Goal: Task Accomplishment & Management: Manage account settings

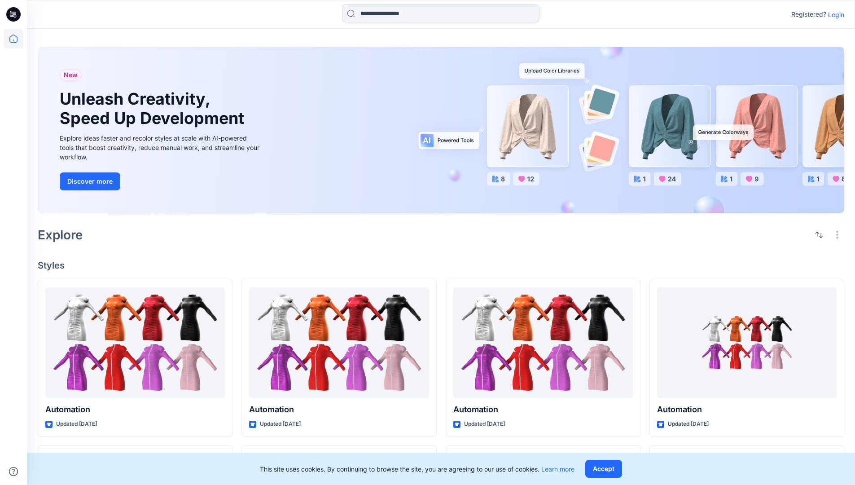
click at [834, 14] on p "Login" at bounding box center [836, 14] width 16 height 9
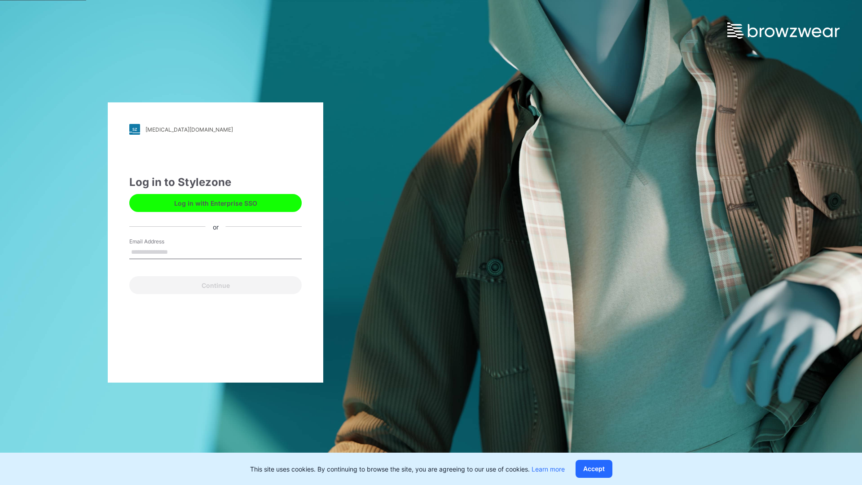
click at [177, 251] on input "Email Address" at bounding box center [215, 252] width 172 height 13
type input "**********"
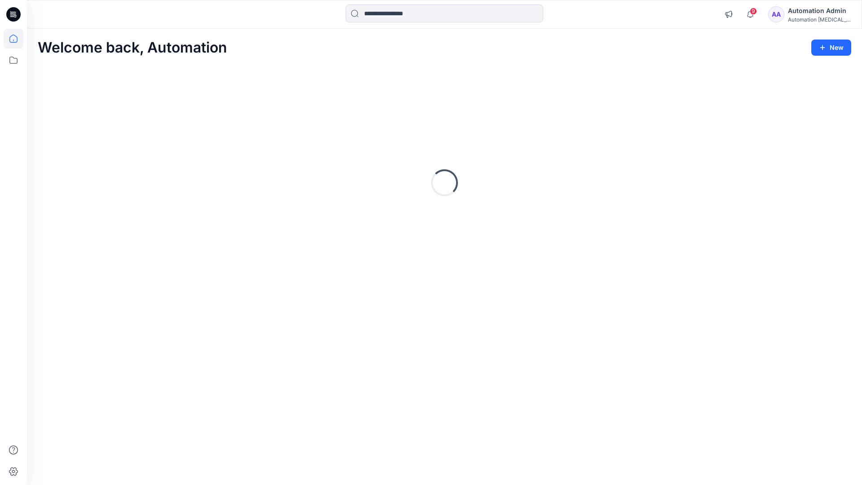
click at [17, 39] on icon at bounding box center [13, 39] width 8 height 8
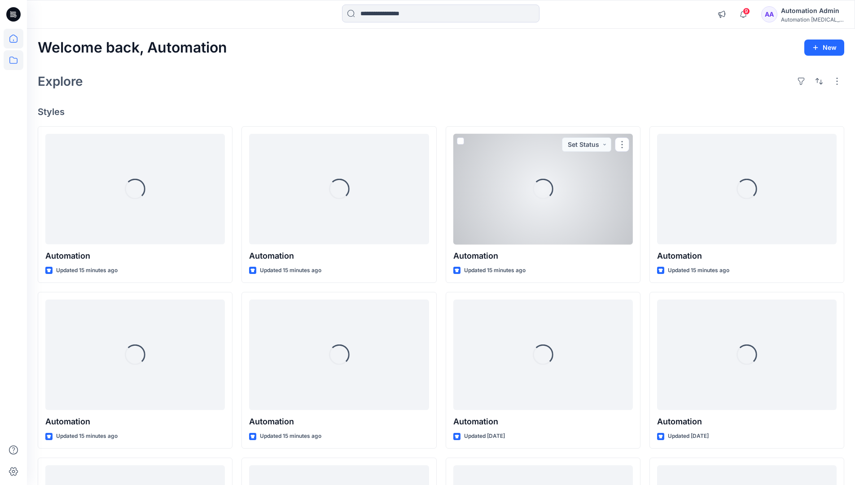
click at [12, 63] on icon at bounding box center [13, 60] width 8 height 7
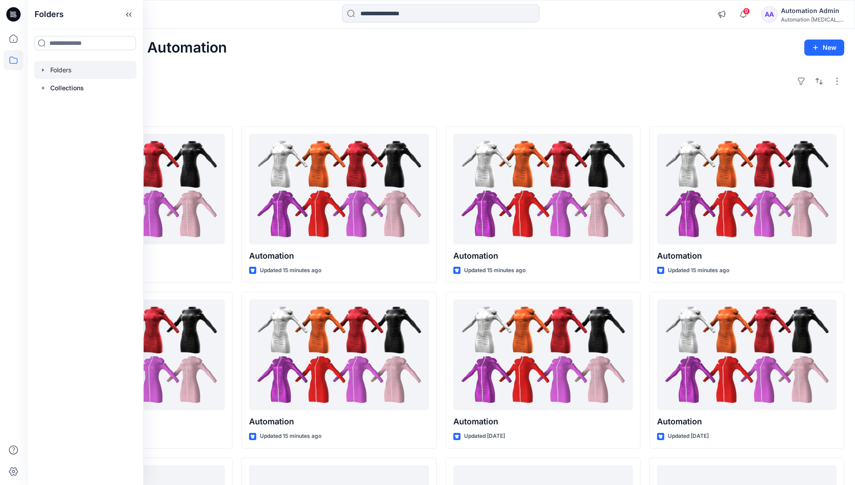
click at [57, 72] on div at bounding box center [85, 70] width 102 height 18
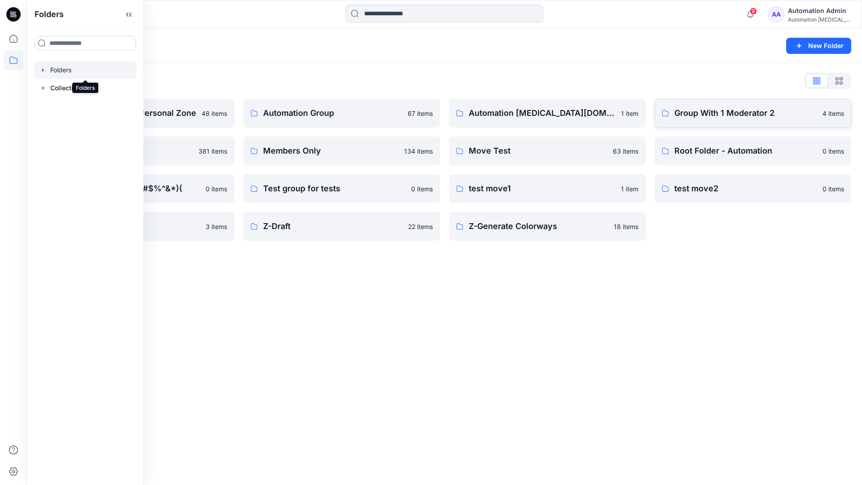
click at [709, 118] on p "Group With 1 Moderator 2" at bounding box center [745, 113] width 143 height 13
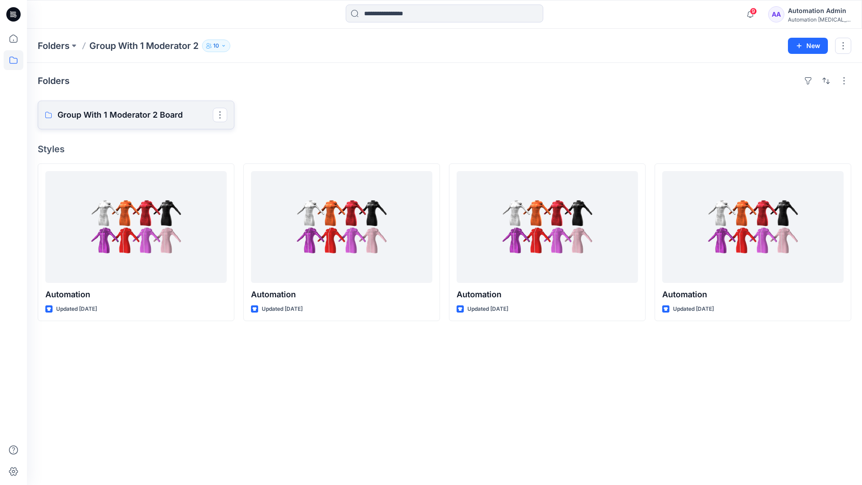
click at [159, 118] on p "Group With 1 Moderator 2 Board" at bounding box center [134, 115] width 155 height 13
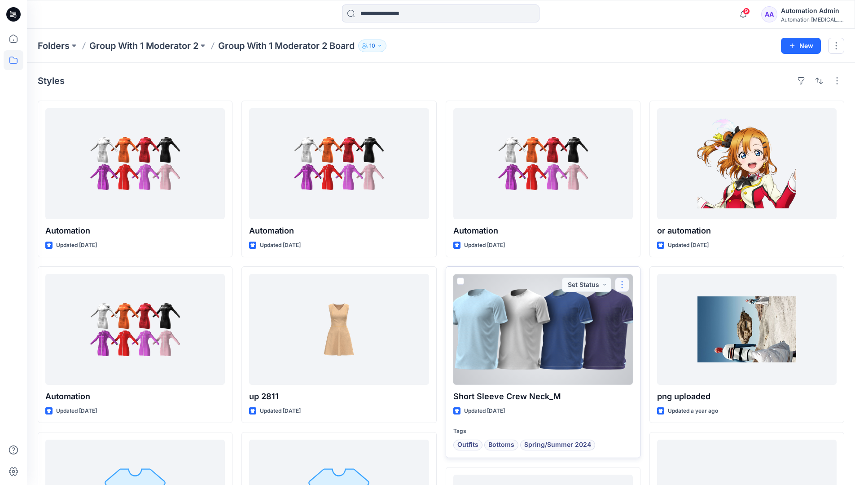
click at [620, 285] on button "button" at bounding box center [622, 284] width 14 height 14
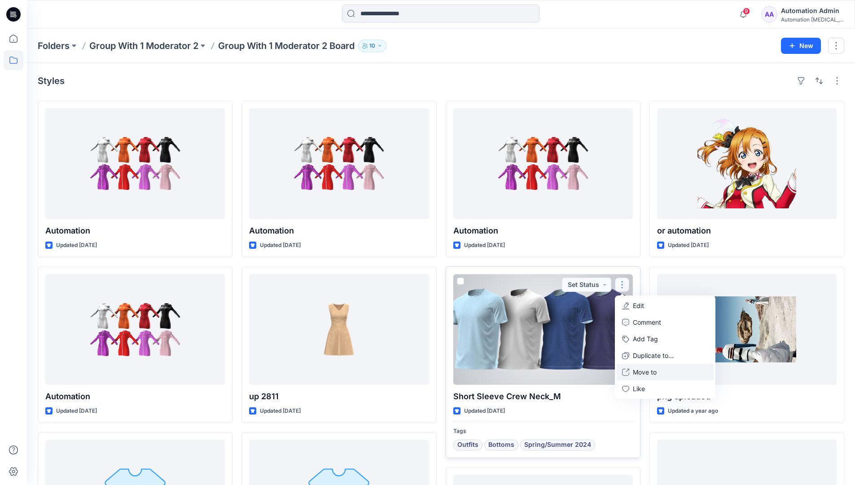
click at [645, 371] on p "Move to" at bounding box center [645, 371] width 24 height 9
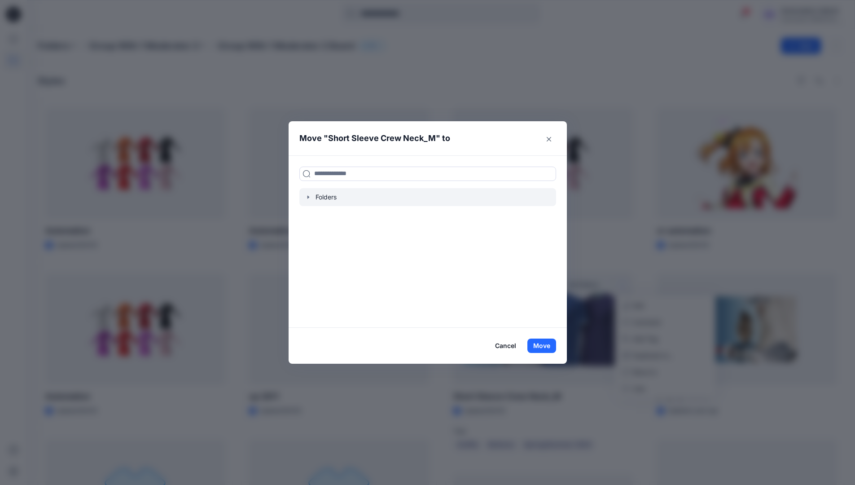
click at [312, 198] on icon "button" at bounding box center [308, 196] width 7 height 7
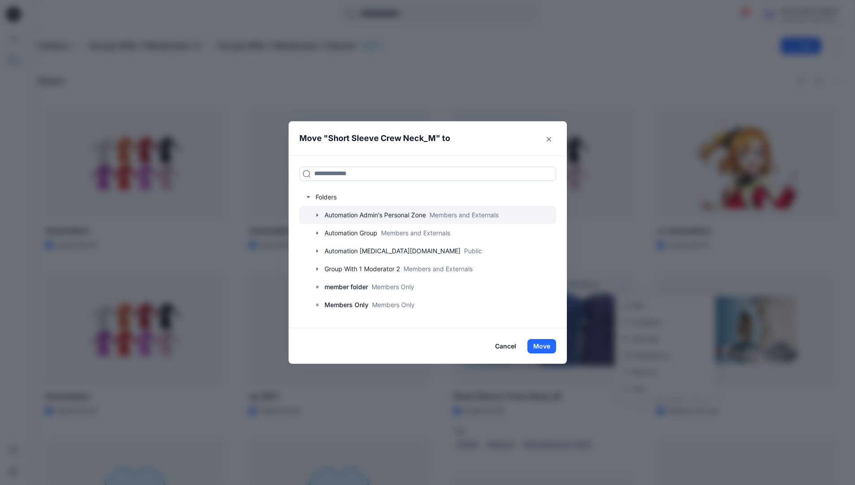
click at [318, 216] on icon "button" at bounding box center [317, 214] width 2 height 3
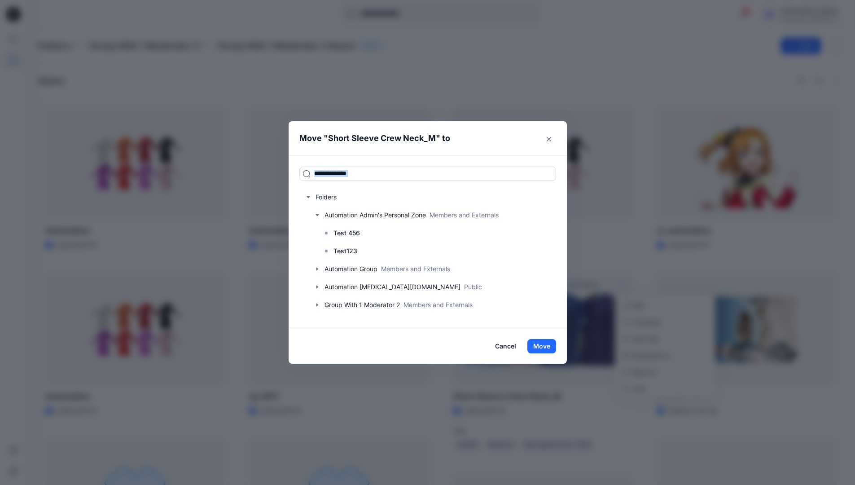
drag, startPoint x: 320, startPoint y: 216, endPoint x: 378, endPoint y: 156, distance: 84.1
click at [378, 156] on div "Folders Automation Admin's Personal Zone Members and Externals Test 456 Test123…" at bounding box center [428, 241] width 278 height 173
click at [372, 176] on input at bounding box center [427, 174] width 257 height 14
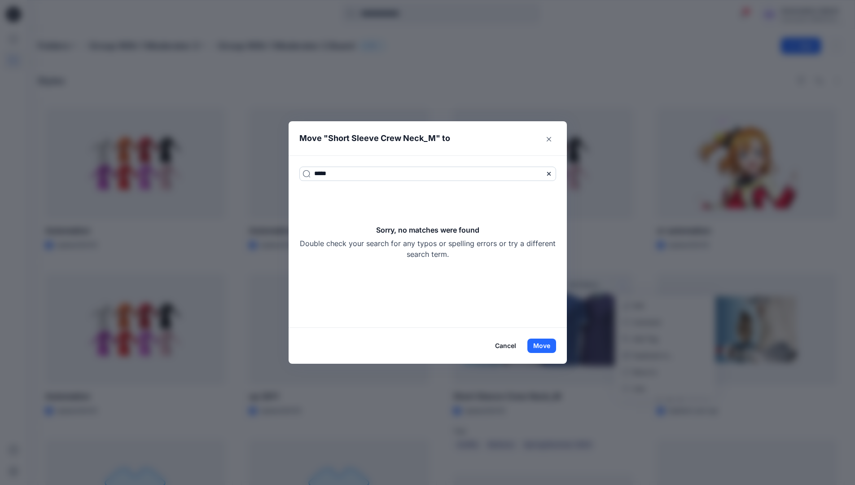
type input "*****"
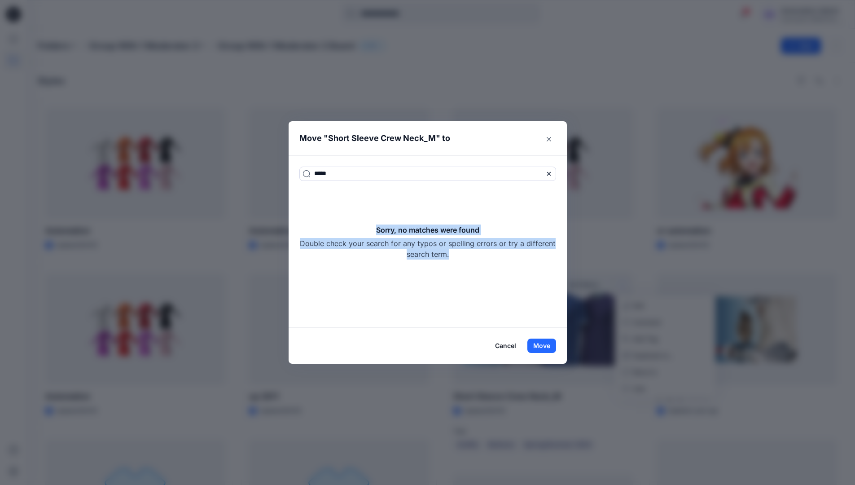
drag, startPoint x: 372, startPoint y: 176, endPoint x: 495, endPoint y: 254, distance: 146.7
click at [495, 254] on div "Sorry, no matches were found Double check your search for any typos or spelling…" at bounding box center [427, 241] width 257 height 35
click at [551, 174] on icon at bounding box center [548, 173] width 7 height 7
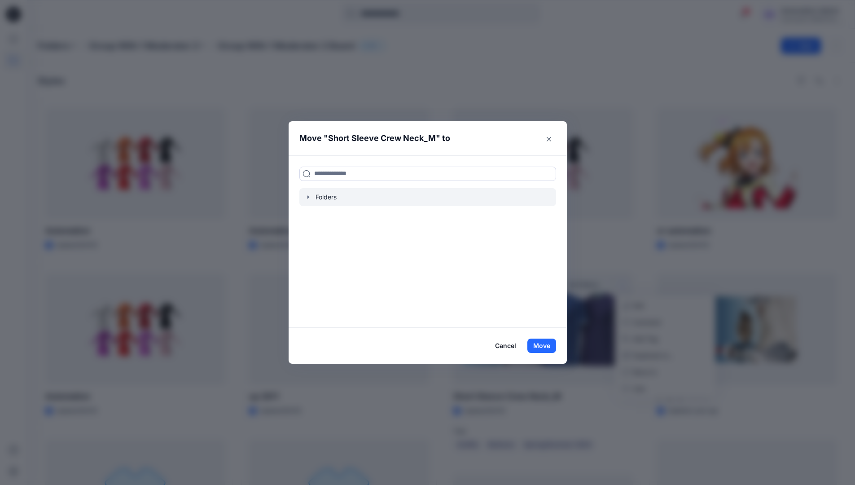
click at [312, 198] on icon "button" at bounding box center [308, 196] width 7 height 7
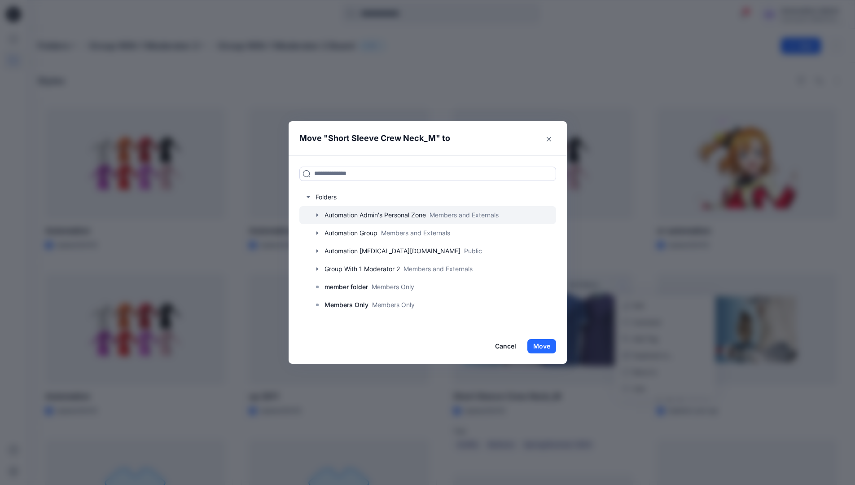
click at [318, 215] on icon "button" at bounding box center [317, 214] width 2 height 3
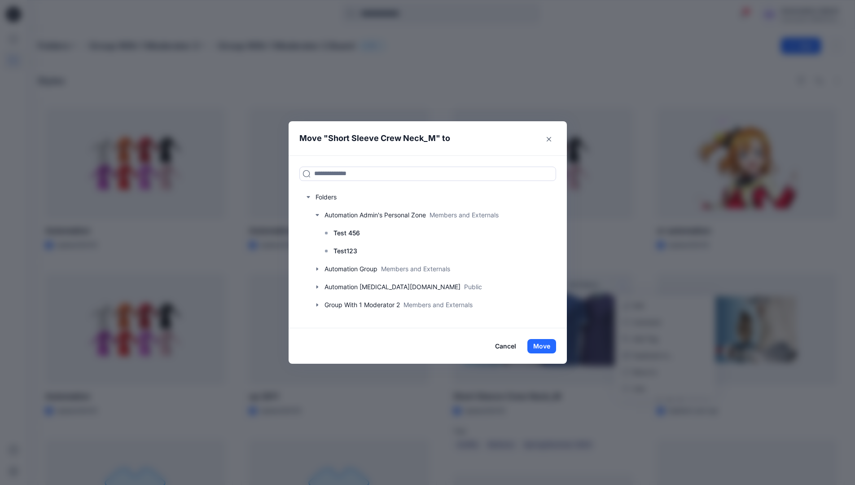
click at [513, 347] on button "Cancel" at bounding box center [505, 346] width 33 height 14
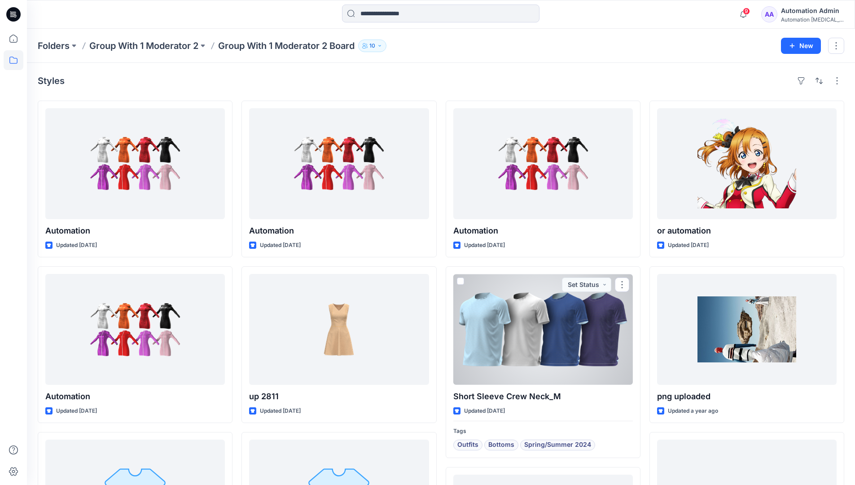
click at [805, 17] on div "Automation [MEDICAL_DATA]..." at bounding box center [812, 19] width 63 height 7
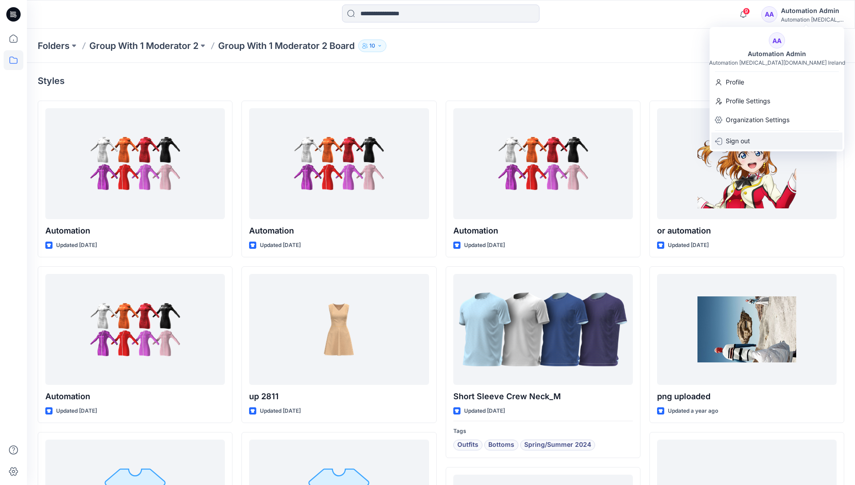
click at [730, 143] on p "Sign out" at bounding box center [738, 140] width 24 height 17
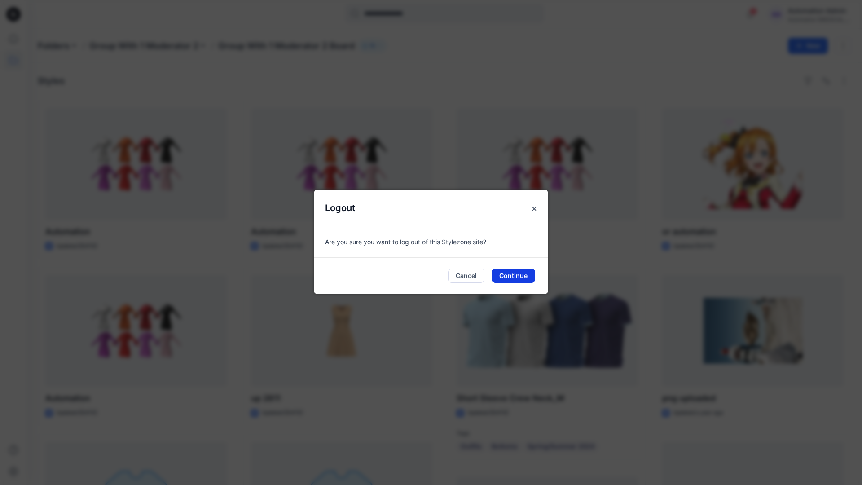
click at [517, 277] on button "Continue" at bounding box center [513, 275] width 44 height 14
